Goal: Transaction & Acquisition: Purchase product/service

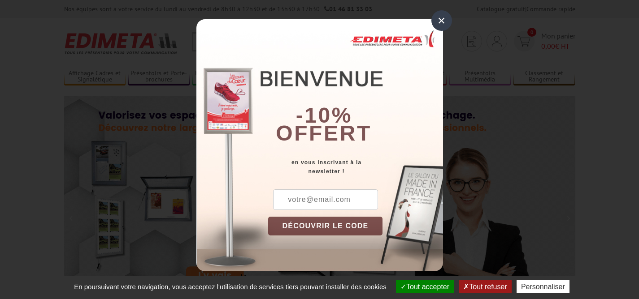
click at [438, 19] on div "×" at bounding box center [441, 20] width 21 height 21
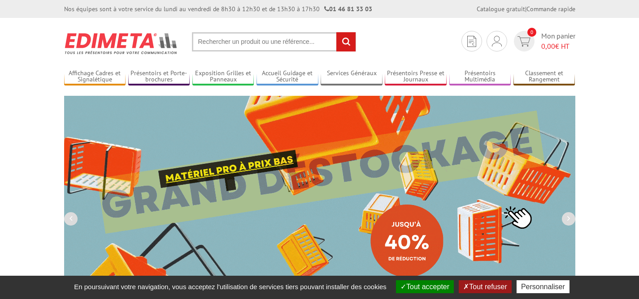
click at [250, 43] on input "text" at bounding box center [274, 41] width 164 height 19
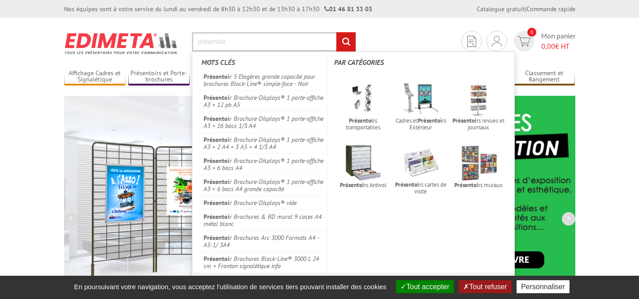
type input "présentoir"
click at [336, 32] on input "rechercher" at bounding box center [345, 41] width 19 height 19
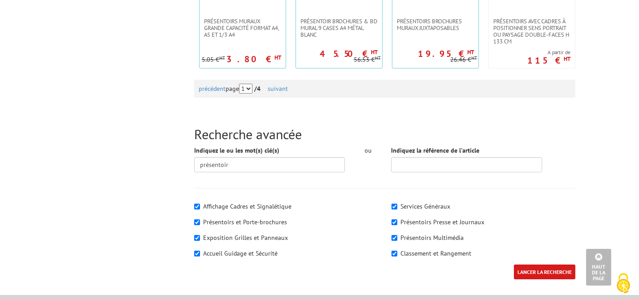
scroll to position [1013, 0]
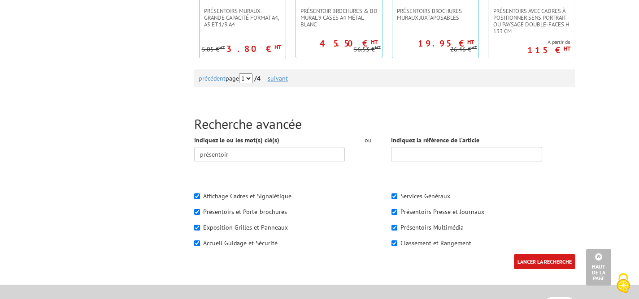
click at [280, 78] on link "suivant" at bounding box center [278, 78] width 20 height 8
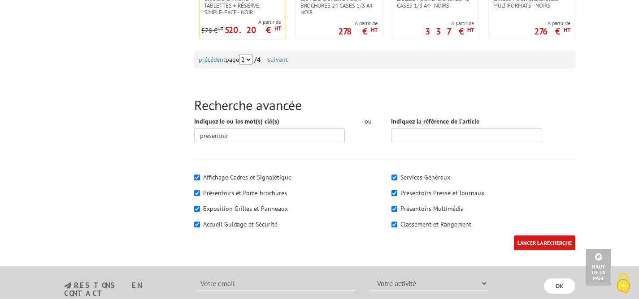
scroll to position [1031, 0]
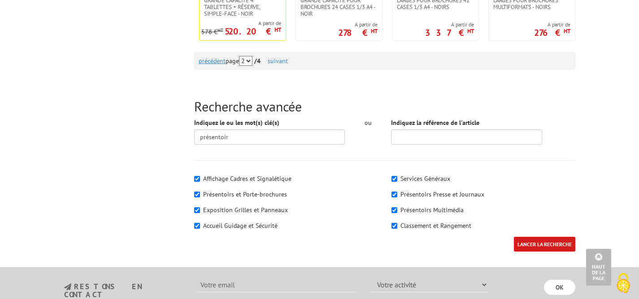
click at [207, 60] on link "précédent" at bounding box center [212, 61] width 27 height 8
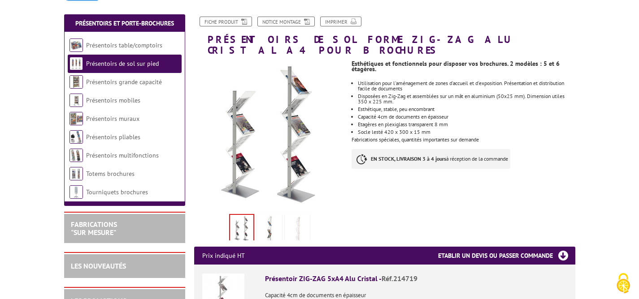
scroll to position [103, 0]
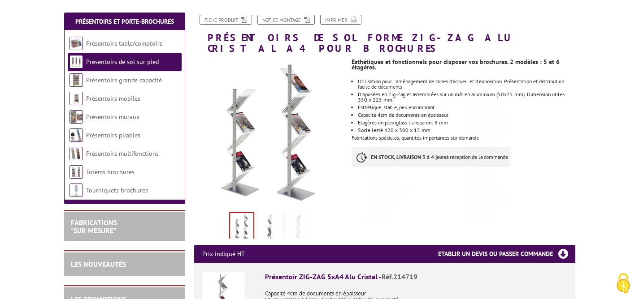
click at [272, 222] on img at bounding box center [270, 228] width 22 height 28
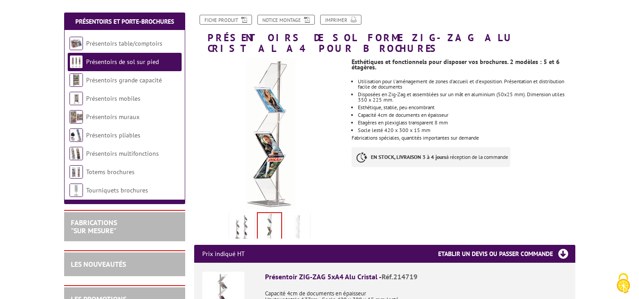
click at [297, 214] on img at bounding box center [297, 228] width 22 height 28
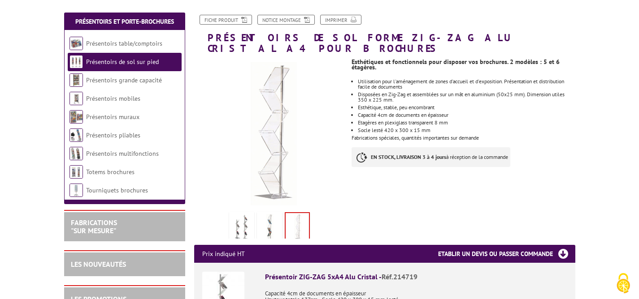
click at [235, 214] on img at bounding box center [242, 228] width 22 height 28
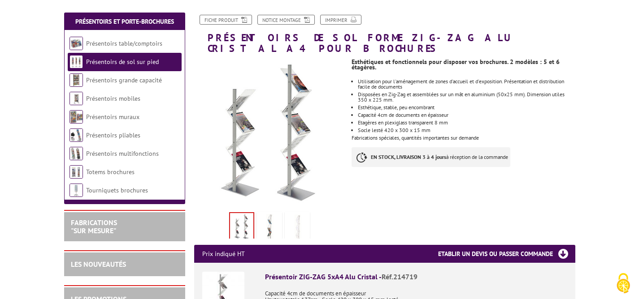
click at [302, 215] on img at bounding box center [297, 228] width 22 height 28
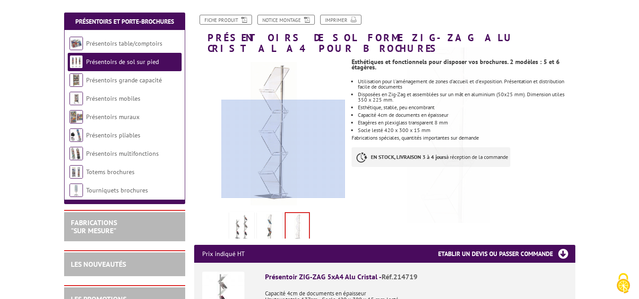
scroll to position [104, 0]
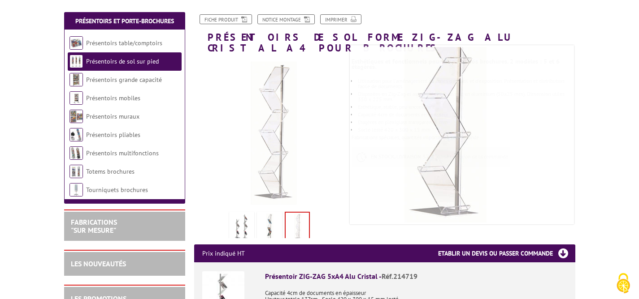
click at [239, 214] on img at bounding box center [242, 228] width 22 height 28
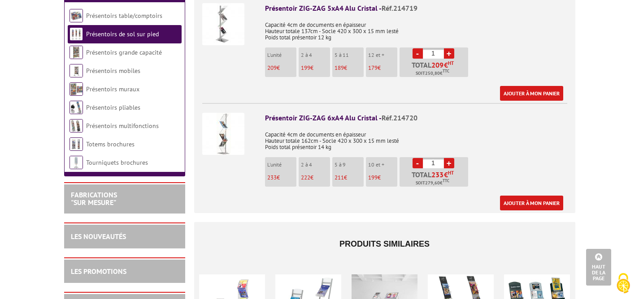
scroll to position [374, 0]
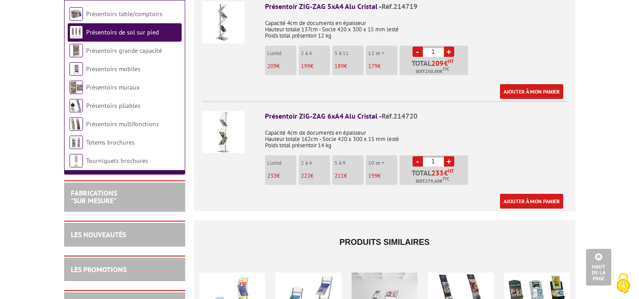
click at [449, 156] on link "+" at bounding box center [449, 161] width 10 height 10
click at [417, 156] on link "-" at bounding box center [417, 161] width 10 height 10
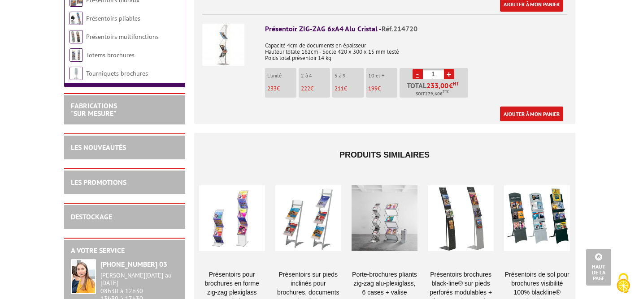
scroll to position [460, 0]
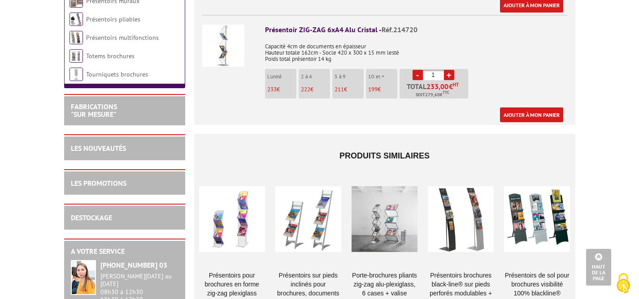
click at [448, 70] on link "+" at bounding box center [449, 75] width 10 height 10
type input "2"
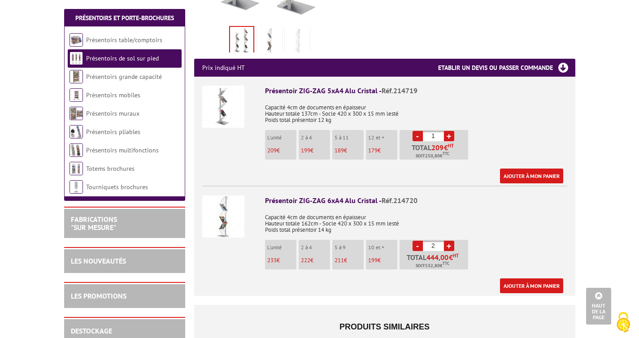
scroll to position [289, 0]
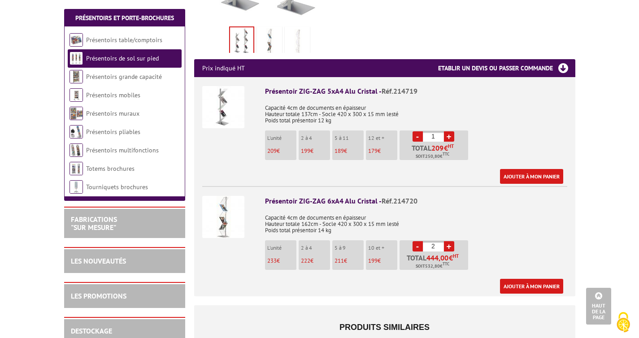
click at [451, 131] on link "+" at bounding box center [449, 136] width 10 height 10
type input "3"
click at [419, 241] on link "-" at bounding box center [417, 246] width 10 height 10
type input "1"
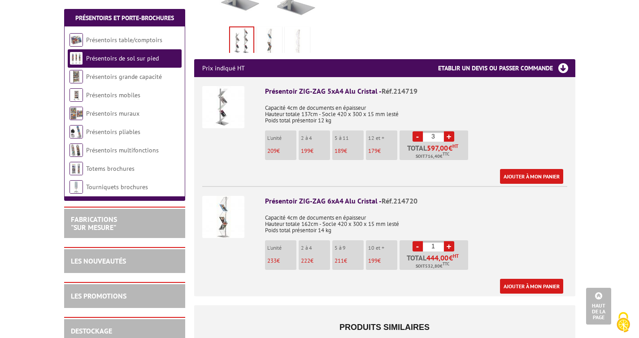
click at [419, 241] on link "-" at bounding box center [417, 246] width 10 height 10
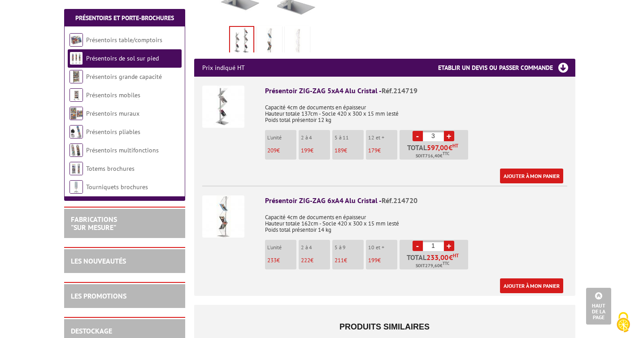
click at [419, 131] on link "-" at bounding box center [417, 136] width 10 height 10
type input "1"
click at [419, 131] on link "-" at bounding box center [417, 136] width 10 height 10
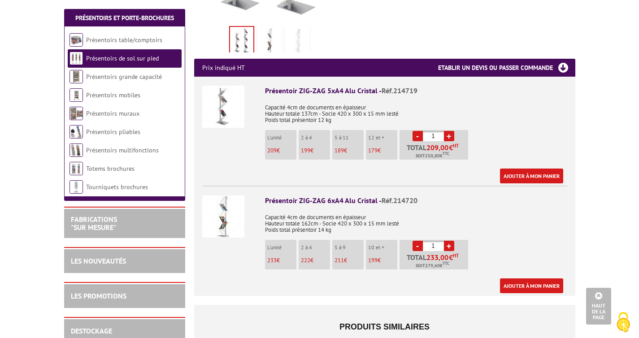
click at [419, 131] on link "-" at bounding box center [417, 136] width 10 height 10
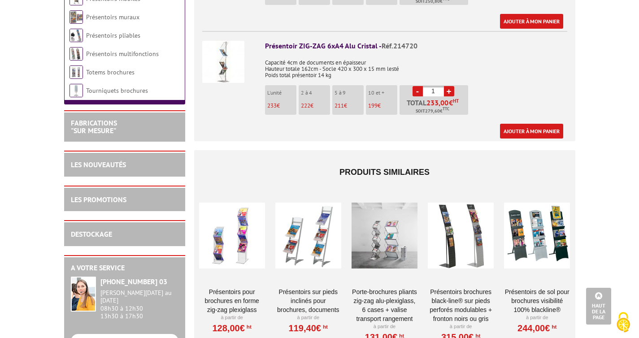
scroll to position [456, 0]
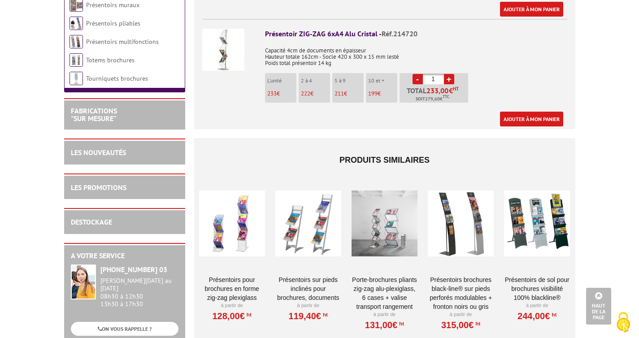
click at [234, 277] on link "Présentoirs pour brochures en forme Zig-Zag Plexiglass" at bounding box center [232, 288] width 66 height 27
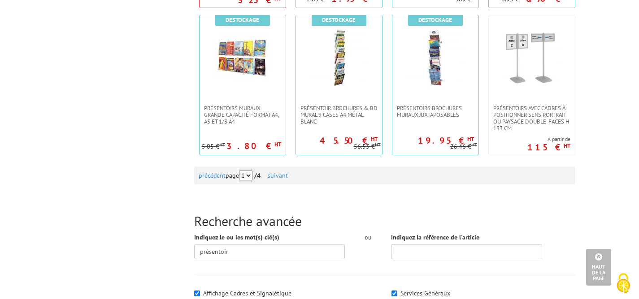
scroll to position [948, 0]
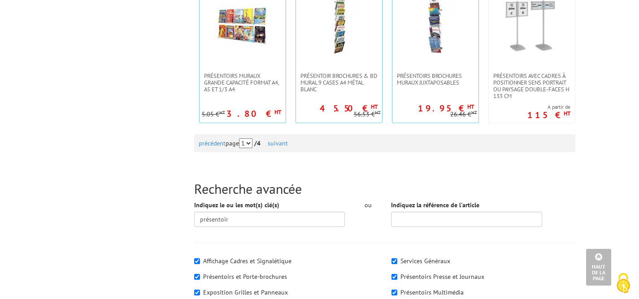
click at [252, 143] on select "1 2 3 4" at bounding box center [245, 144] width 13 height 10
select select "2"
click at [246, 139] on select "1 2 3 4" at bounding box center [245, 144] width 13 height 10
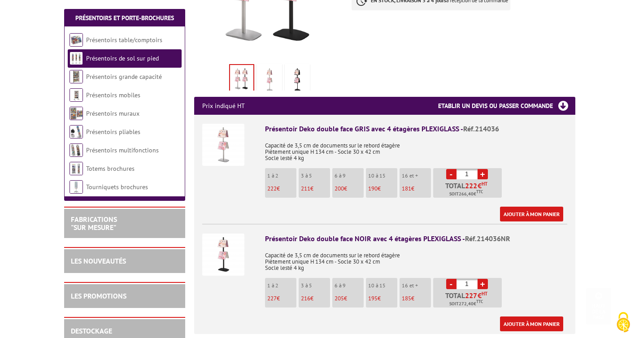
scroll to position [278, 0]
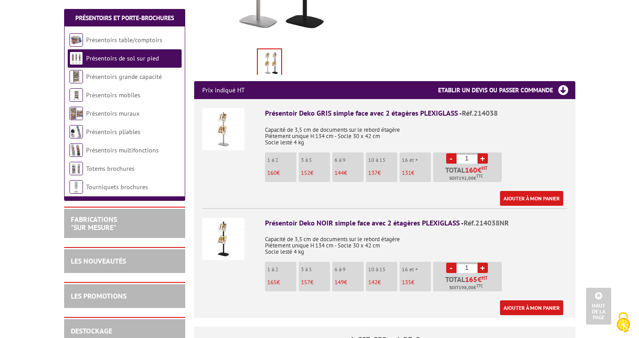
scroll to position [289, 0]
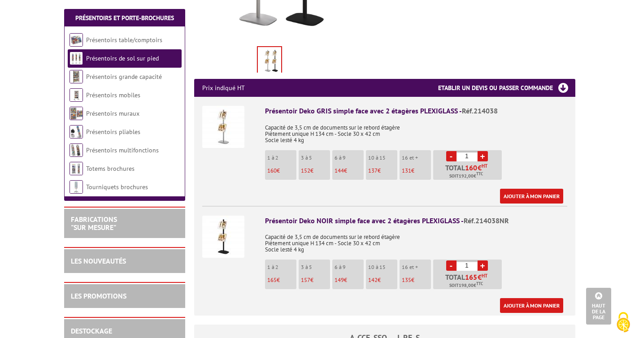
click at [285, 106] on div "Présentoir Deko GRIS simple face avec 2 étagères PLEXIGLASS - Réf.214038" at bounding box center [416, 111] width 302 height 10
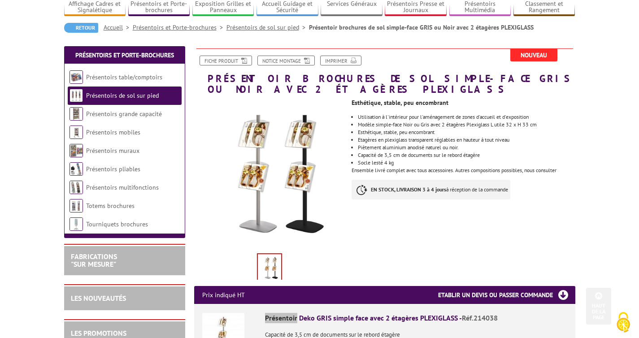
scroll to position [68, 0]
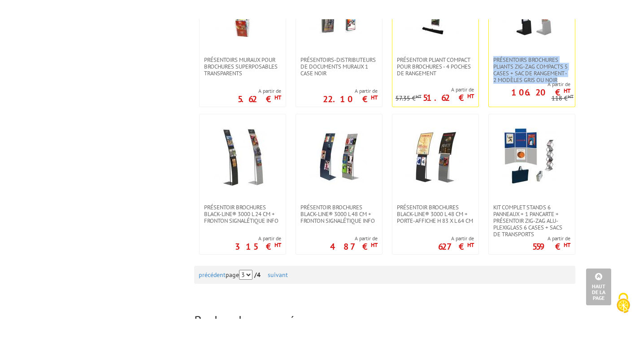
scroll to position [838, 0]
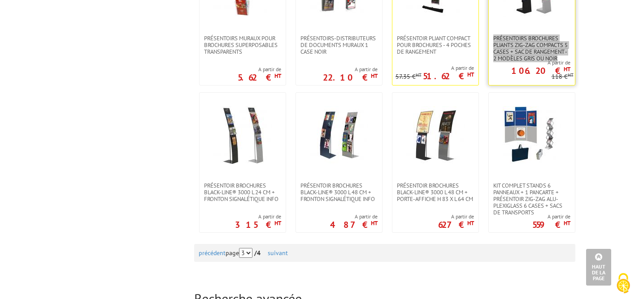
drag, startPoint x: 515, startPoint y: 172, endPoint x: 547, endPoint y: 1, distance: 174.4
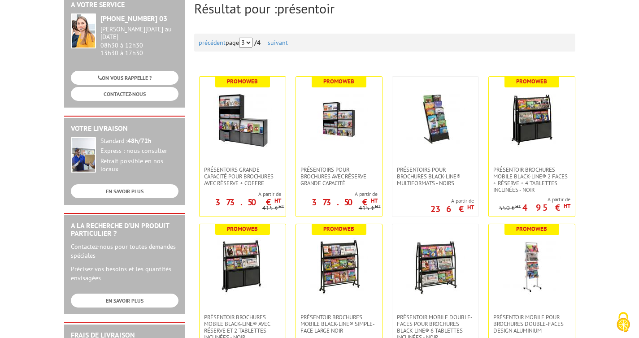
scroll to position [108, 0]
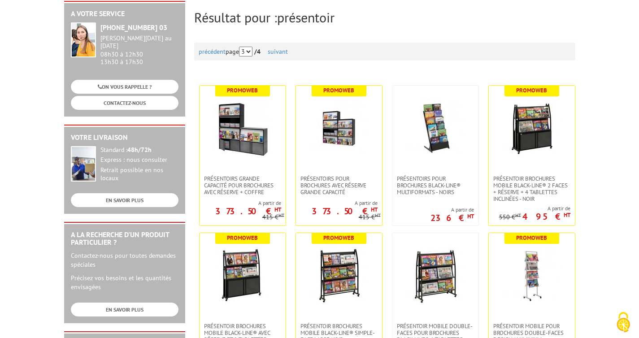
click at [250, 52] on select "1 2 3 4" at bounding box center [245, 52] width 13 height 10
select select "0"
click at [246, 47] on select "1 2 3 4" at bounding box center [245, 52] width 13 height 10
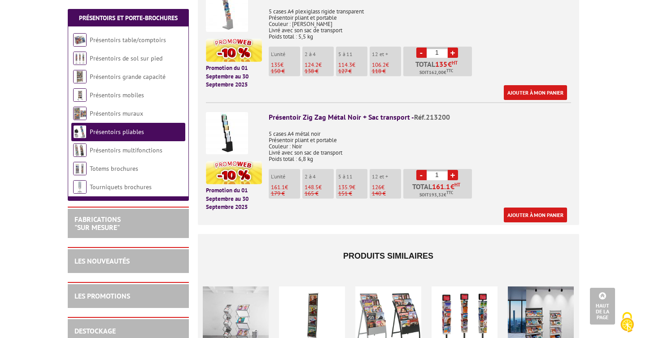
scroll to position [416, 0]
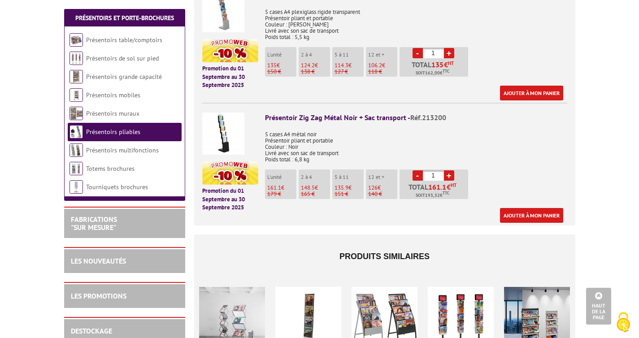
click at [446, 48] on link "+" at bounding box center [449, 53] width 10 height 10
click at [447, 48] on link "+" at bounding box center [449, 53] width 10 height 10
type input "3"
click at [510, 86] on link "Ajouter à mon panier" at bounding box center [531, 93] width 63 height 15
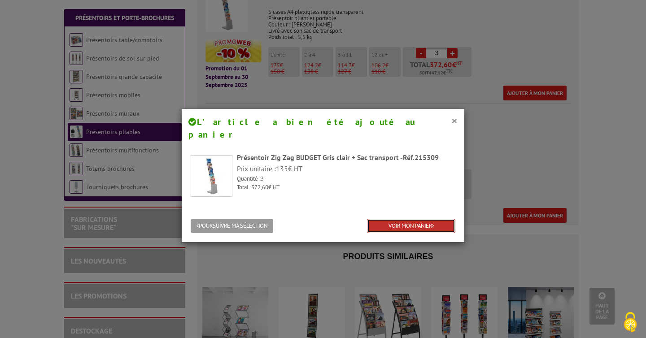
click at [401, 219] on link "VOIR MON PANIER" at bounding box center [411, 226] width 88 height 15
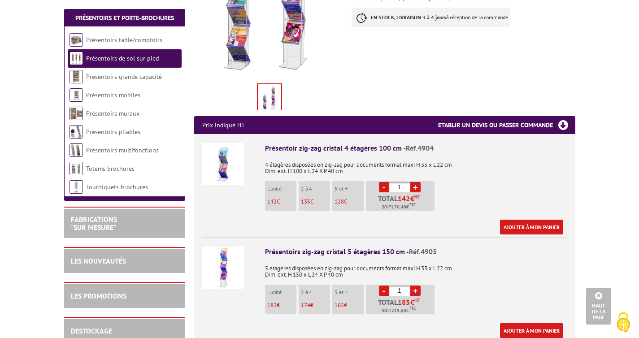
scroll to position [234, 0]
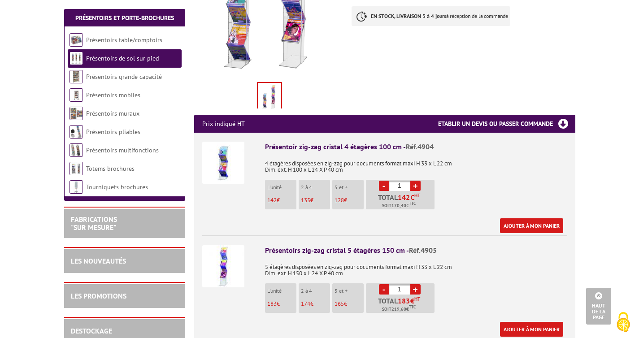
click at [415, 181] on link "+" at bounding box center [415, 186] width 10 height 10
click at [385, 181] on link "-" at bounding box center [384, 186] width 10 height 10
type input "3"
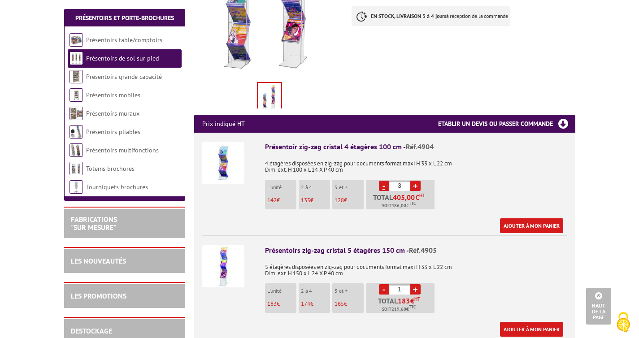
scroll to position [206, 0]
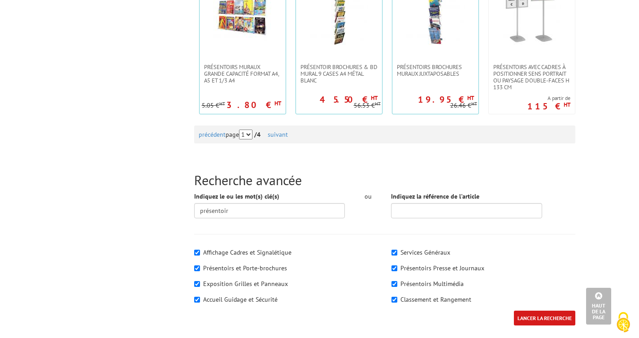
scroll to position [959, 0]
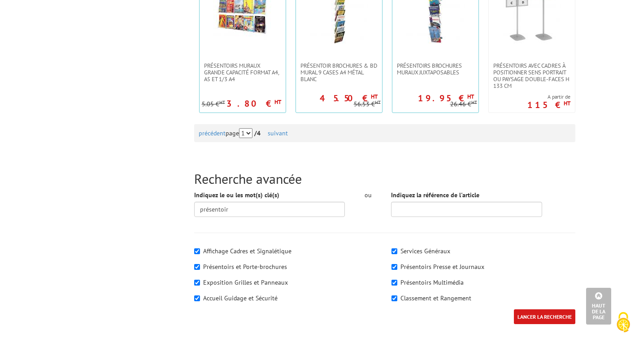
click at [252, 133] on select "1 2 3 4" at bounding box center [245, 133] width 13 height 10
select select "1"
click at [246, 128] on select "1 2 3 4" at bounding box center [245, 133] width 13 height 10
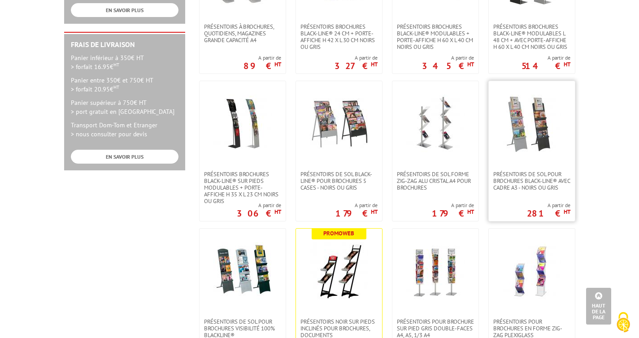
scroll to position [408, 0]
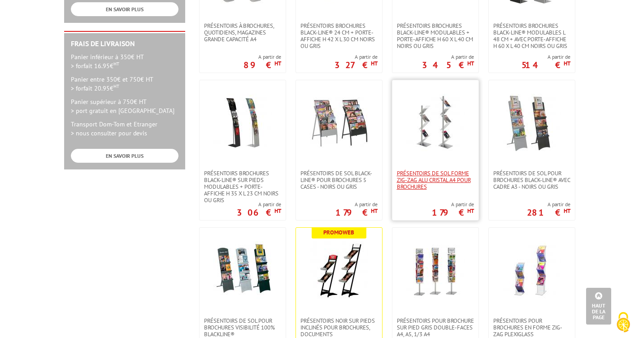
click at [418, 181] on span "Présentoirs de sol forme ZIG-ZAG Alu Cristal A4 pour brochures" at bounding box center [435, 180] width 77 height 20
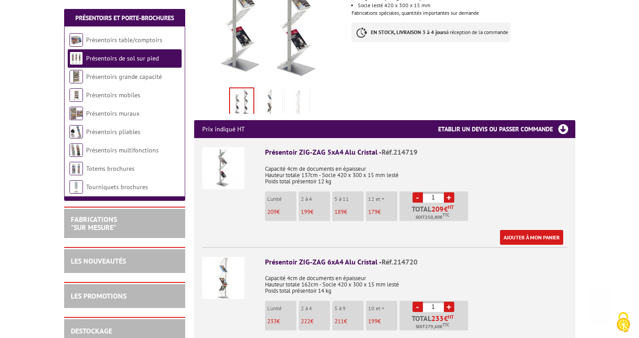
scroll to position [303, 0]
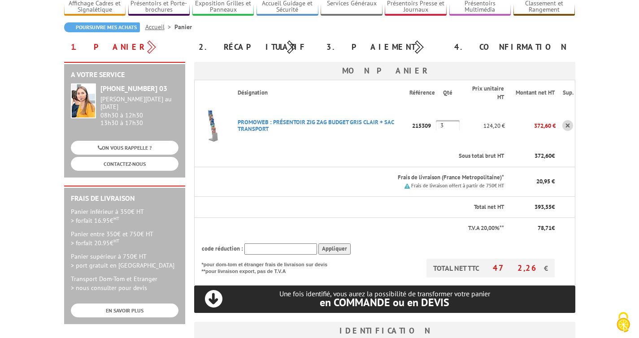
scroll to position [68, 0]
